Goal: Use online tool/utility

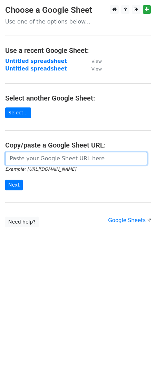
click at [42, 160] on input "url" at bounding box center [76, 158] width 142 height 13
paste input "[URL][DOMAIN_NAME]"
type input "[URL][DOMAIN_NAME]"
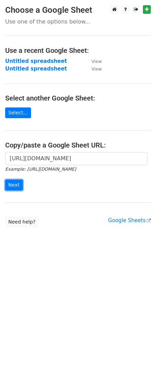
scroll to position [0, 0]
drag, startPoint x: 17, startPoint y: 184, endPoint x: 2, endPoint y: 209, distance: 29.6
click at [17, 186] on input "Next" at bounding box center [14, 185] width 18 height 11
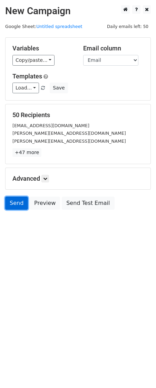
click at [18, 208] on link "Send" at bounding box center [16, 203] width 23 height 13
